Goal: Use online tool/utility: Utilize a website feature to perform a specific function

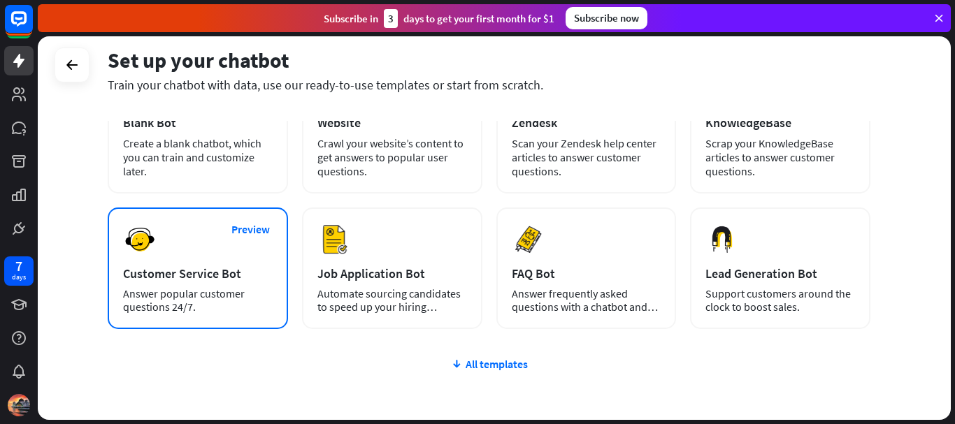
scroll to position [121, 0]
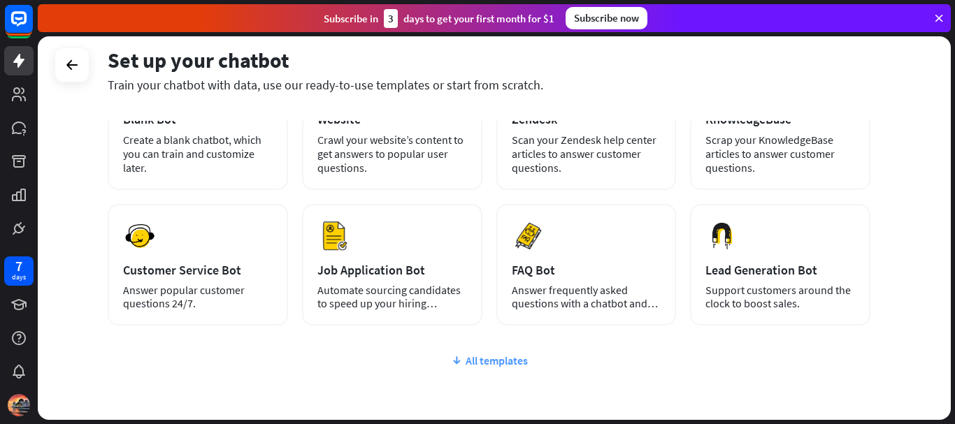
click at [462, 357] on div "All templates" at bounding box center [489, 361] width 763 height 14
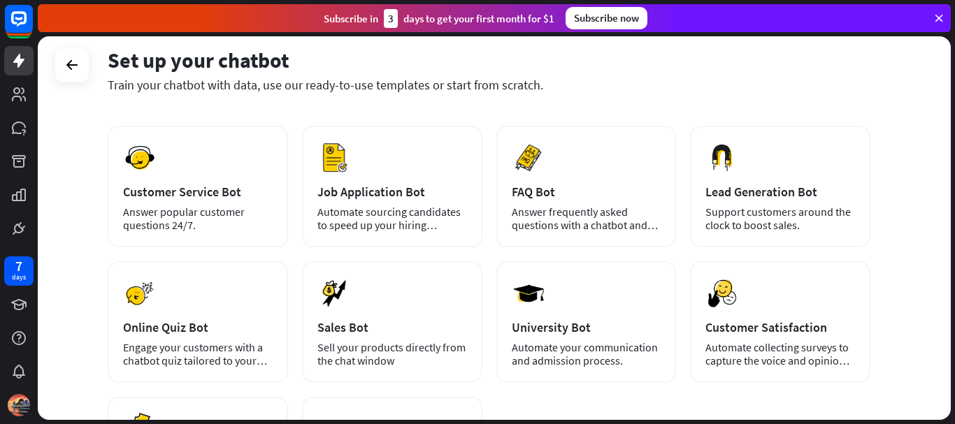
scroll to position [131, 0]
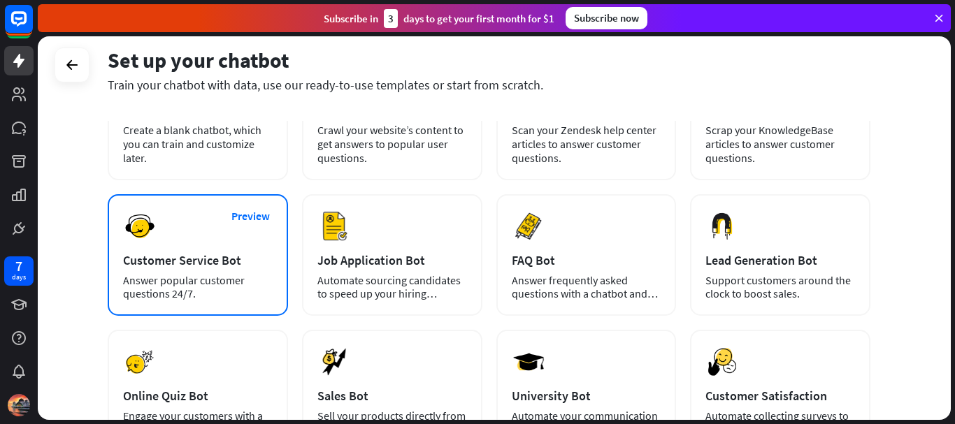
click at [236, 287] on div "Answer popular customer questions 24/7." at bounding box center [198, 287] width 150 height 27
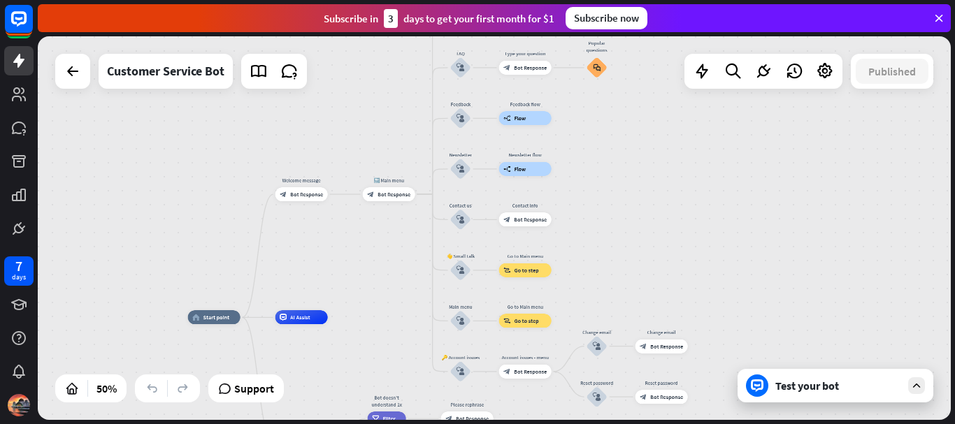
drag, startPoint x: 760, startPoint y: 198, endPoint x: 637, endPoint y: 265, distance: 139.5
click at [637, 265] on div "home_2 Start point Welcome message block_bot_response Bot Response 🔙 Main menu …" at bounding box center [494, 228] width 913 height 384
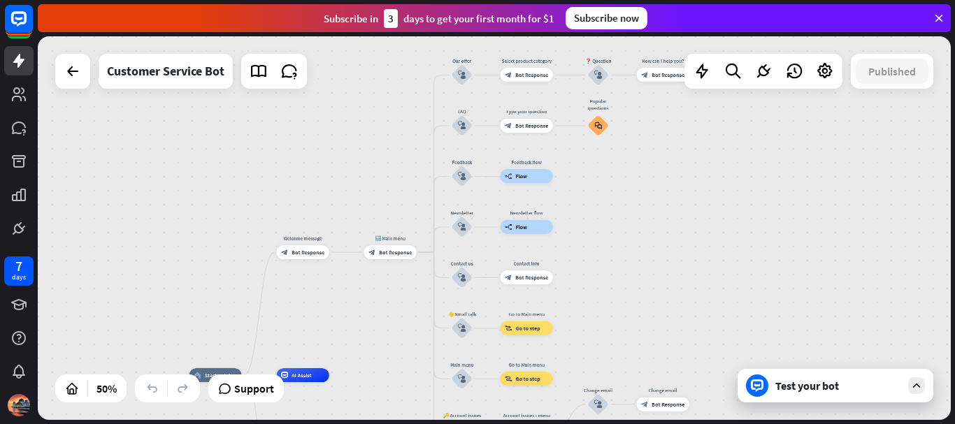
drag, startPoint x: 637, startPoint y: 265, endPoint x: 636, endPoint y: 337, distance: 72.0
click at [636, 337] on div "home_2 Start point Welcome message block_bot_response Bot Response 🔙 Main menu …" at bounding box center [494, 228] width 913 height 384
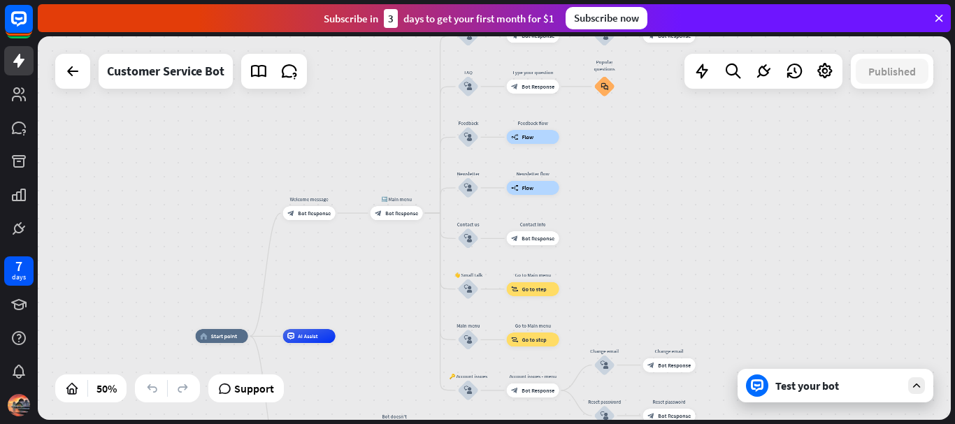
drag, startPoint x: 637, startPoint y: 222, endPoint x: 643, endPoint y: 175, distance: 46.6
click at [643, 175] on div "home_2 Start point Welcome message block_bot_response Bot Response 🔙 Main menu …" at bounding box center [494, 228] width 913 height 384
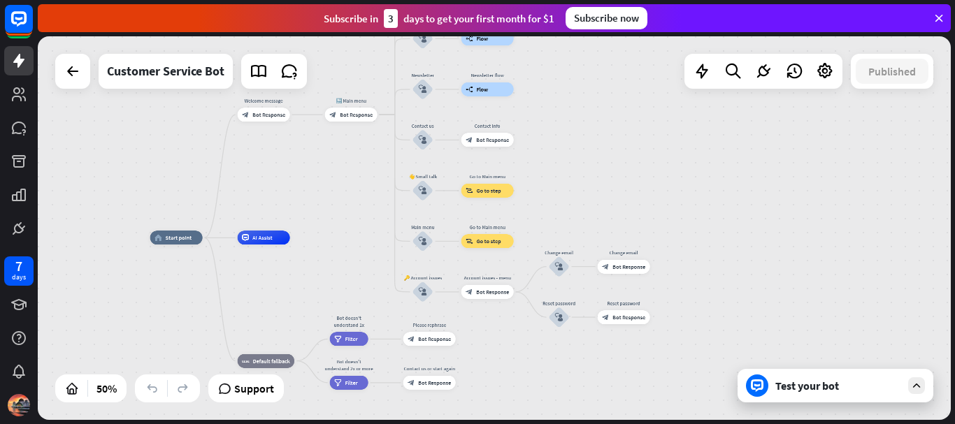
drag, startPoint x: 642, startPoint y: 224, endPoint x: 601, endPoint y: 123, distance: 109.2
click at [601, 123] on div "home_2 Start point Welcome message block_bot_response Bot Response 🔙 Main menu …" at bounding box center [494, 228] width 913 height 384
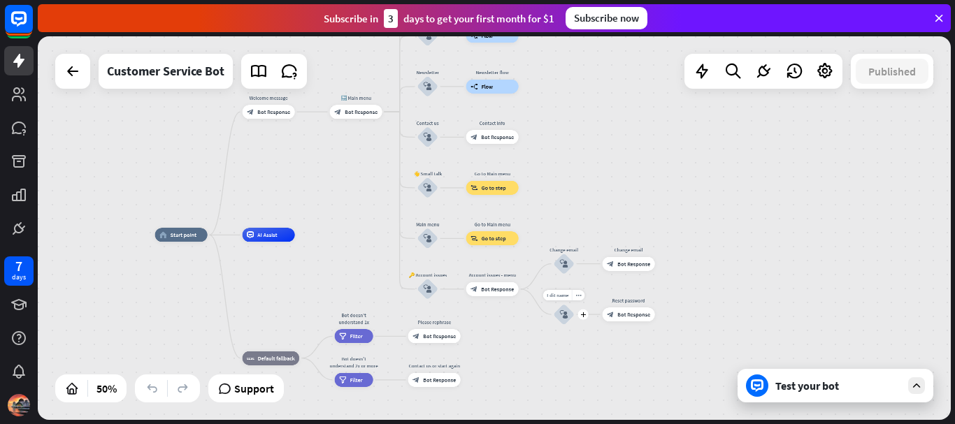
drag, startPoint x: 562, startPoint y: 312, endPoint x: 539, endPoint y: 356, distance: 49.1
click at [539, 356] on div "home_2 Start point Welcome message block_bot_response Bot Response 🔙 Main menu …" at bounding box center [383, 331] width 456 height 192
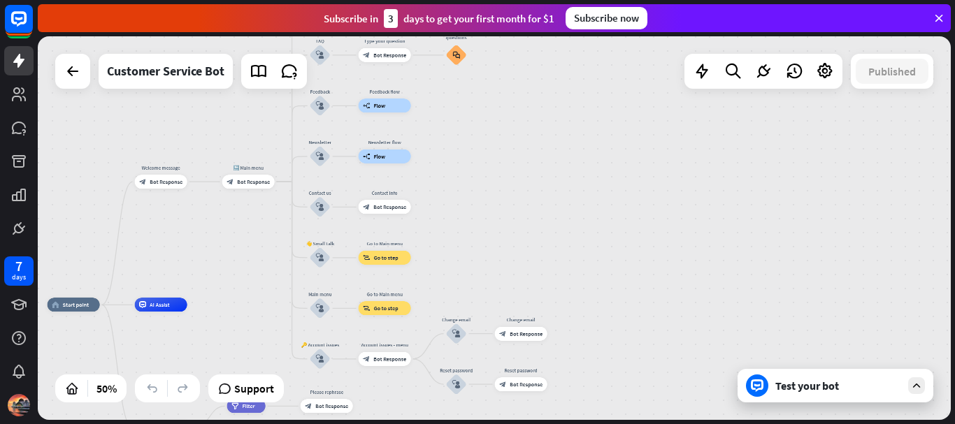
drag, startPoint x: 539, startPoint y: 356, endPoint x: 393, endPoint y: 452, distance: 174.1
click at [393, 424] on html "7 days close Product Help First steps Get started with ChatBot Help Center Foll…" at bounding box center [477, 212] width 955 height 424
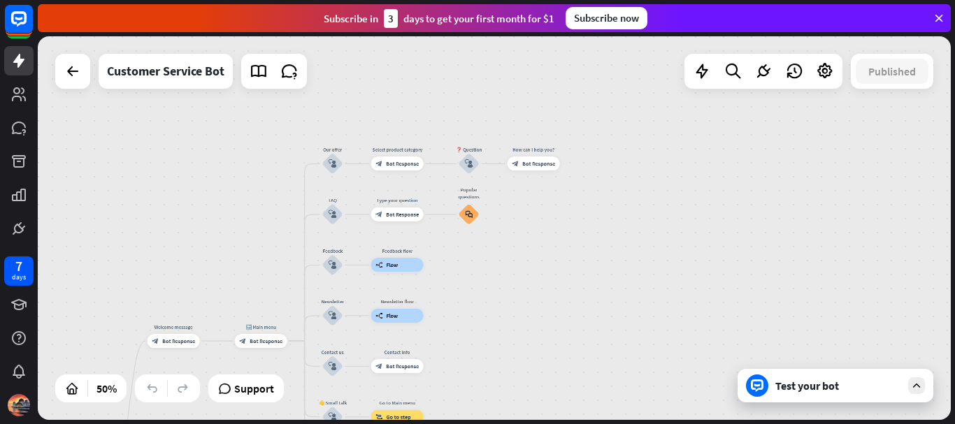
drag, startPoint x: 440, startPoint y: 282, endPoint x: 491, endPoint y: 414, distance: 141.4
click at [491, 414] on div "home_2 Start point Welcome message block_bot_response Bot Response 🔙 Main menu …" at bounding box center [494, 228] width 913 height 384
click at [230, 397] on div "Support" at bounding box center [246, 388] width 64 height 22
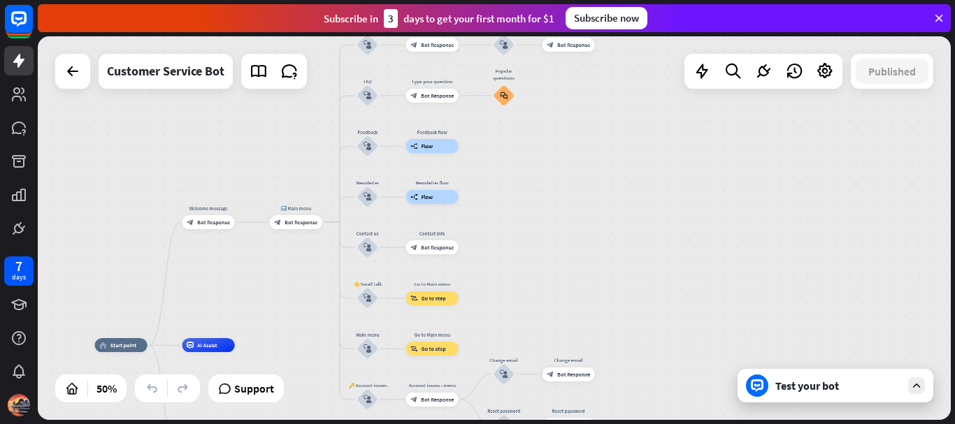
drag, startPoint x: 610, startPoint y: 228, endPoint x: 645, endPoint y: 108, distance: 124.5
click at [645, 108] on div "home_2 Start point Welcome message block_bot_response Bot Response 🔙 Main menu …" at bounding box center [494, 228] width 913 height 384
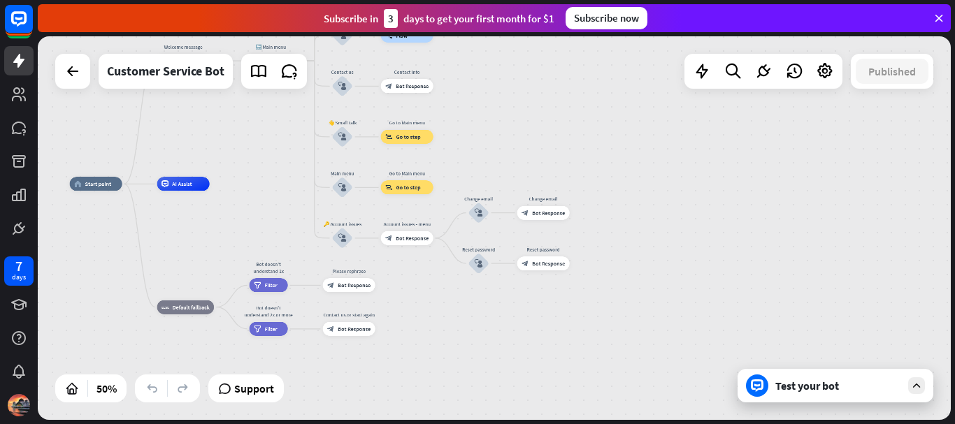
drag, startPoint x: 575, startPoint y: 242, endPoint x: 550, endPoint y: 81, distance: 162.7
click at [550, 81] on div "home_2 Start point Welcome message block_bot_response Bot Response 🔙 Main menu …" at bounding box center [494, 228] width 913 height 384
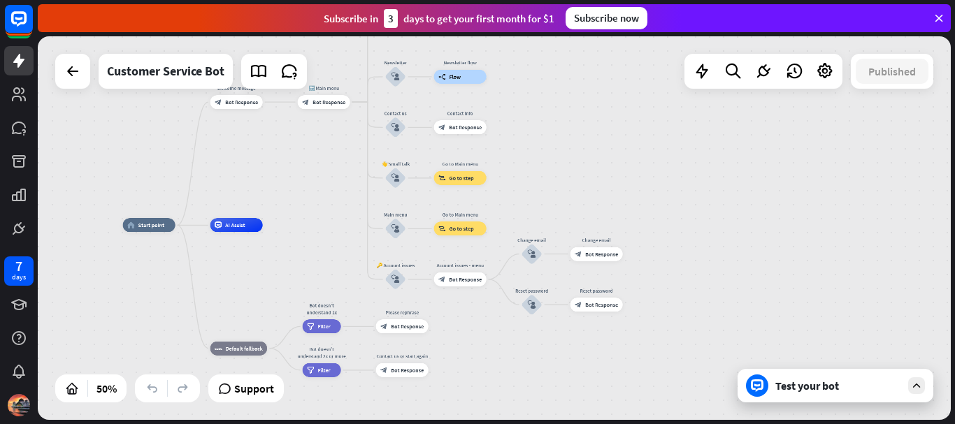
drag, startPoint x: 460, startPoint y: 317, endPoint x: 512, endPoint y: 375, distance: 78.7
click at [512, 375] on div "home_2 Start point Welcome message block_bot_response Bot Response 🔙 Main menu …" at bounding box center [351, 321] width 456 height 192
